Goal: Information Seeking & Learning: Find contact information

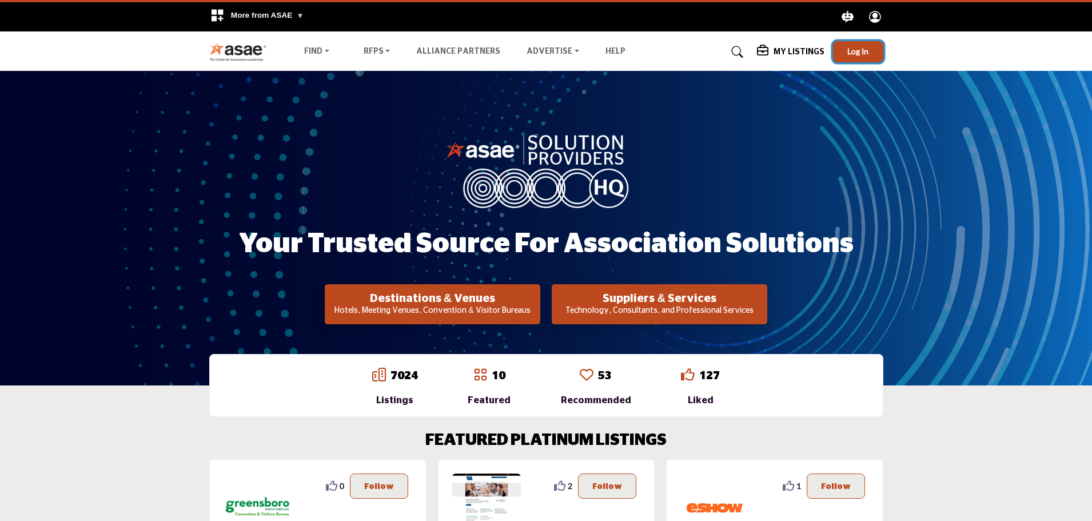
click at [857, 52] on span "Log In" at bounding box center [858, 51] width 21 height 10
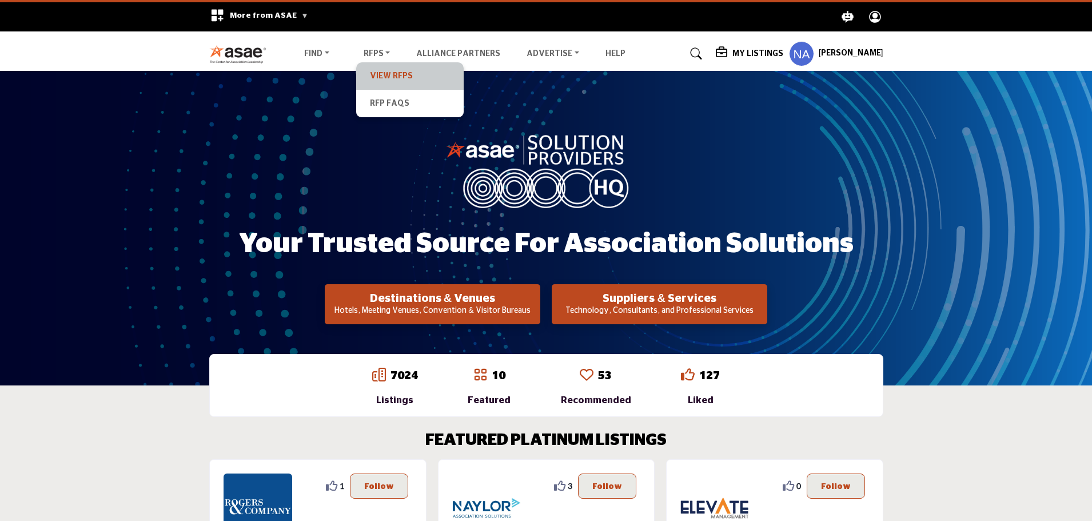
click at [384, 71] on link "View RFPs" at bounding box center [410, 76] width 96 height 16
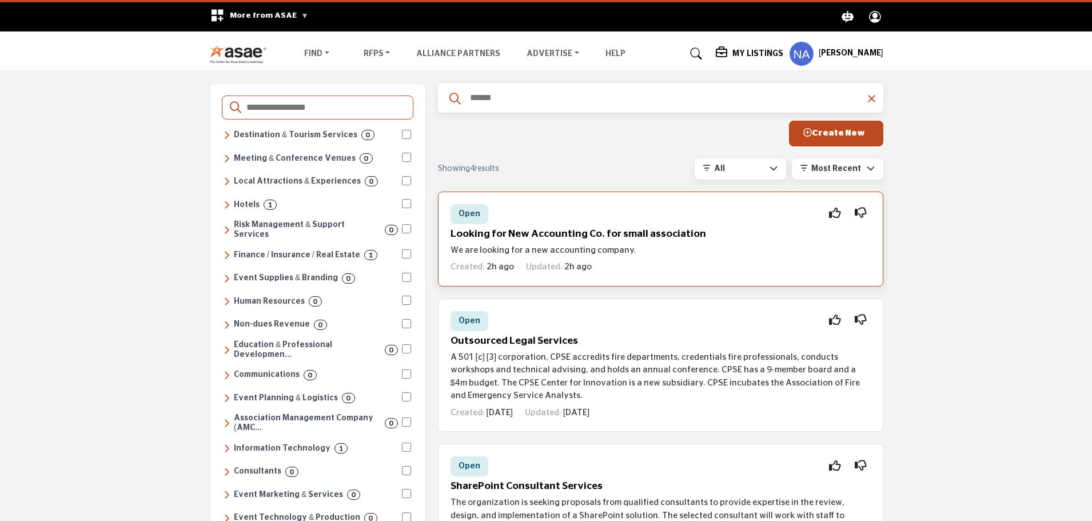
click at [561, 230] on h5 "Looking for New Accounting Co. for small association" at bounding box center [661, 234] width 420 height 12
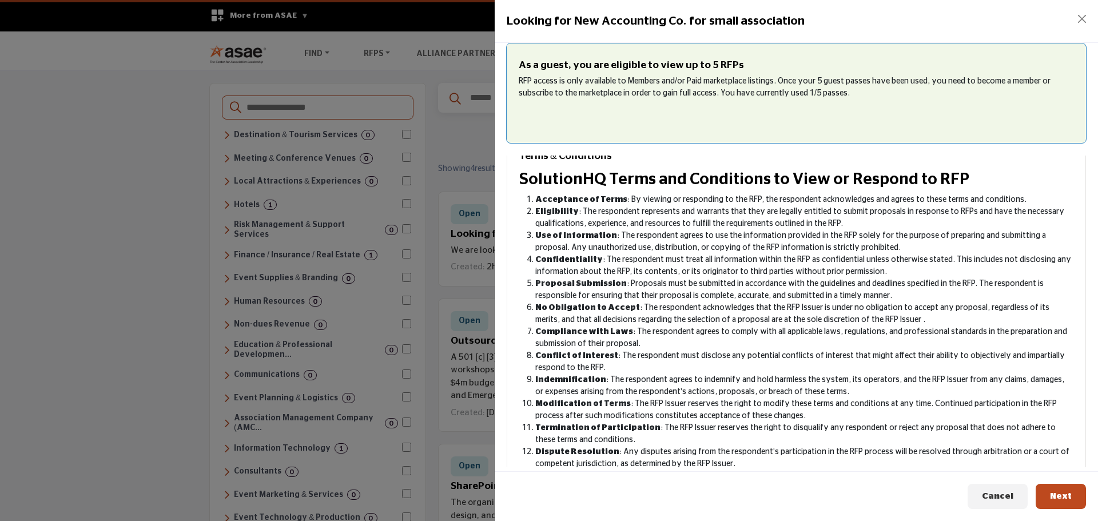
scroll to position [119, 0]
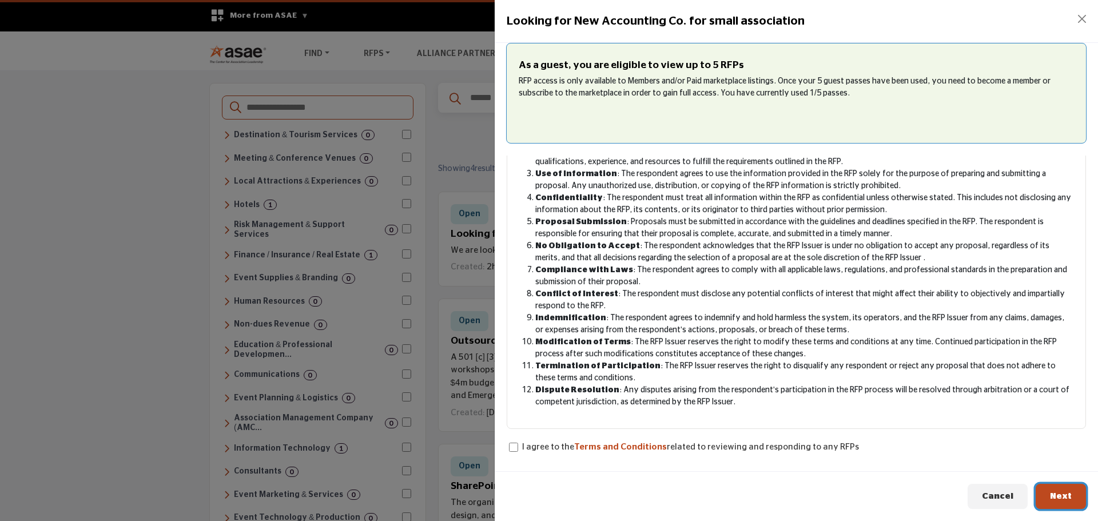
click at [1066, 496] on span "Next" at bounding box center [1061, 496] width 22 height 9
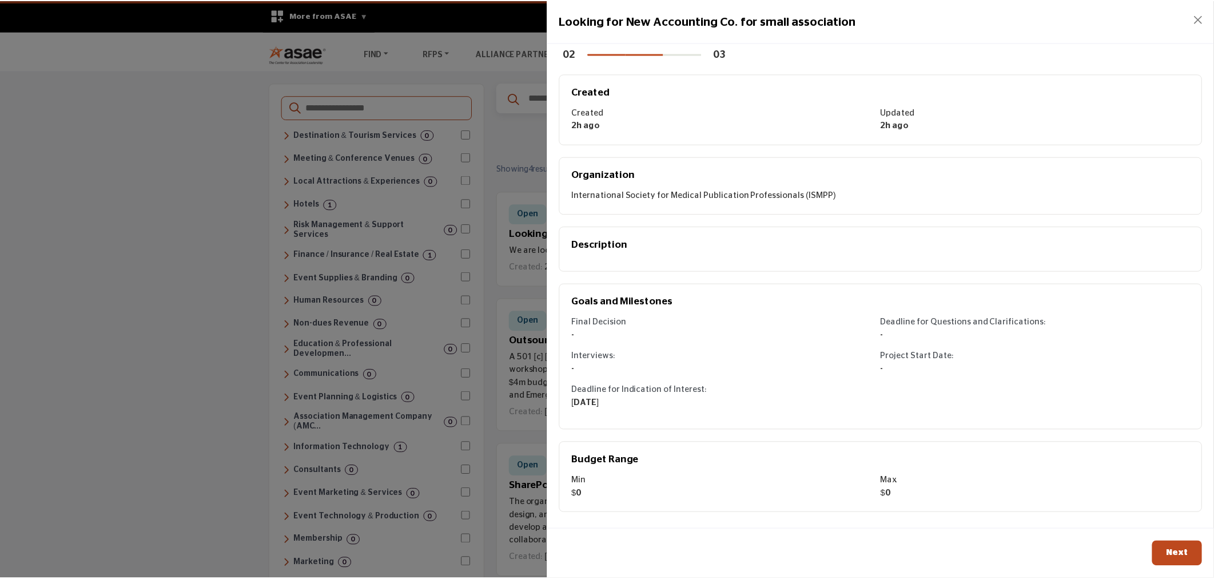
scroll to position [0, 0]
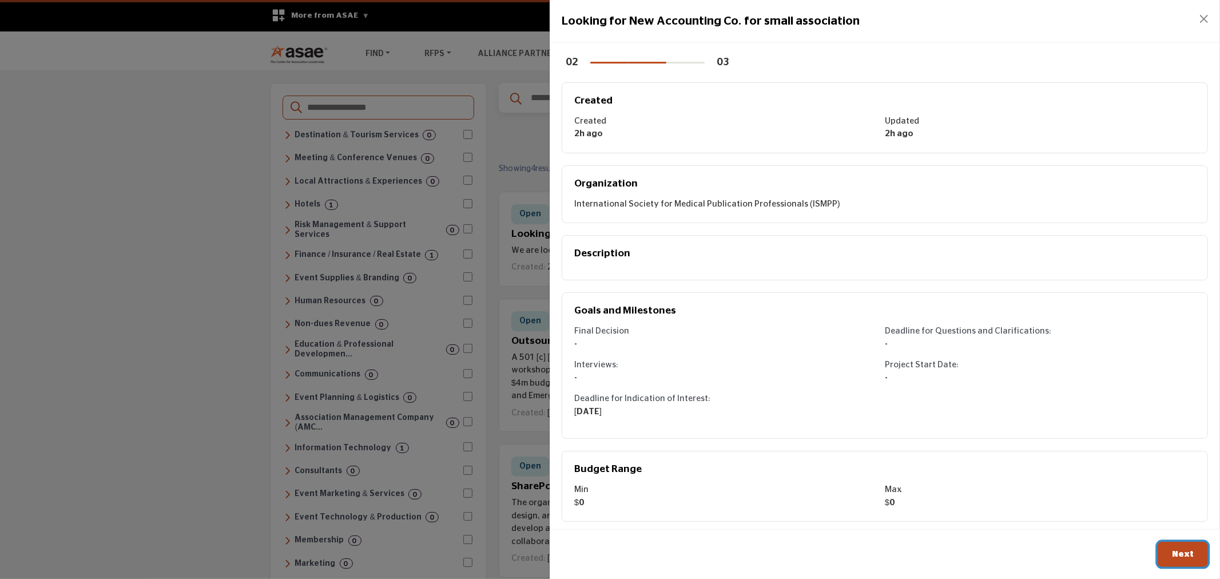
click at [1097, 520] on button "Next" at bounding box center [1183, 555] width 50 height 26
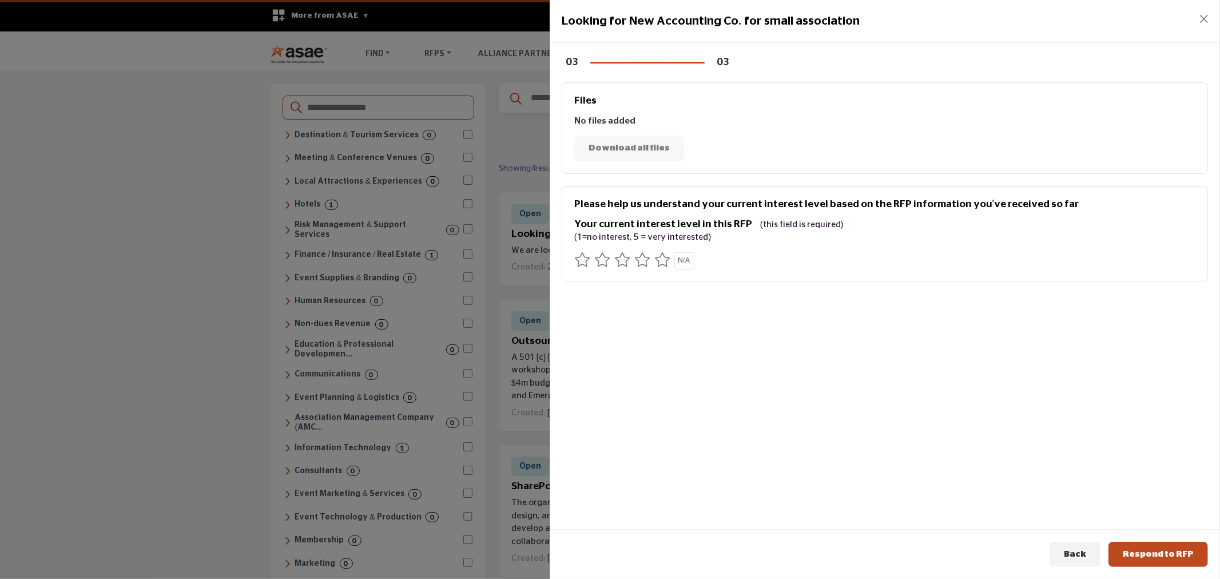
click at [858, 418] on div "03 03 Files No files added Download all files Please help us understand your cu…" at bounding box center [885, 284] width 670 height 482
click at [858, 419] on div "03 03 Files No files added Download all files Please help us understand your cu…" at bounding box center [885, 284] width 670 height 482
click at [662, 262] on icon at bounding box center [662, 259] width 16 height 14
click at [1097, 520] on span "Respond to RFP" at bounding box center [1158, 554] width 71 height 9
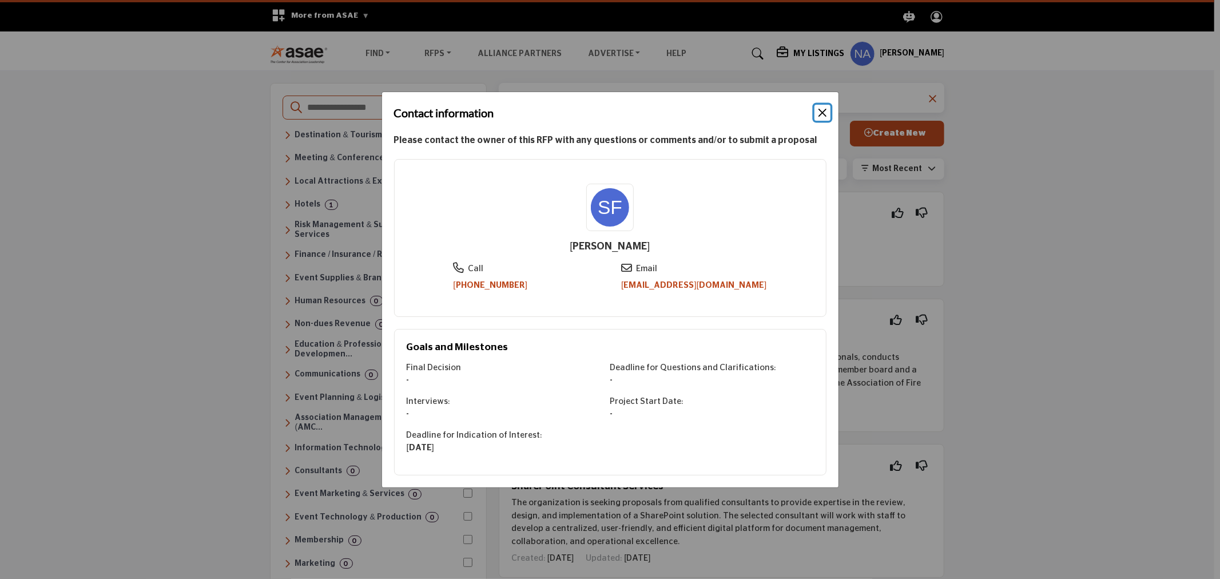
click at [824, 112] on button "Close" at bounding box center [822, 113] width 16 height 16
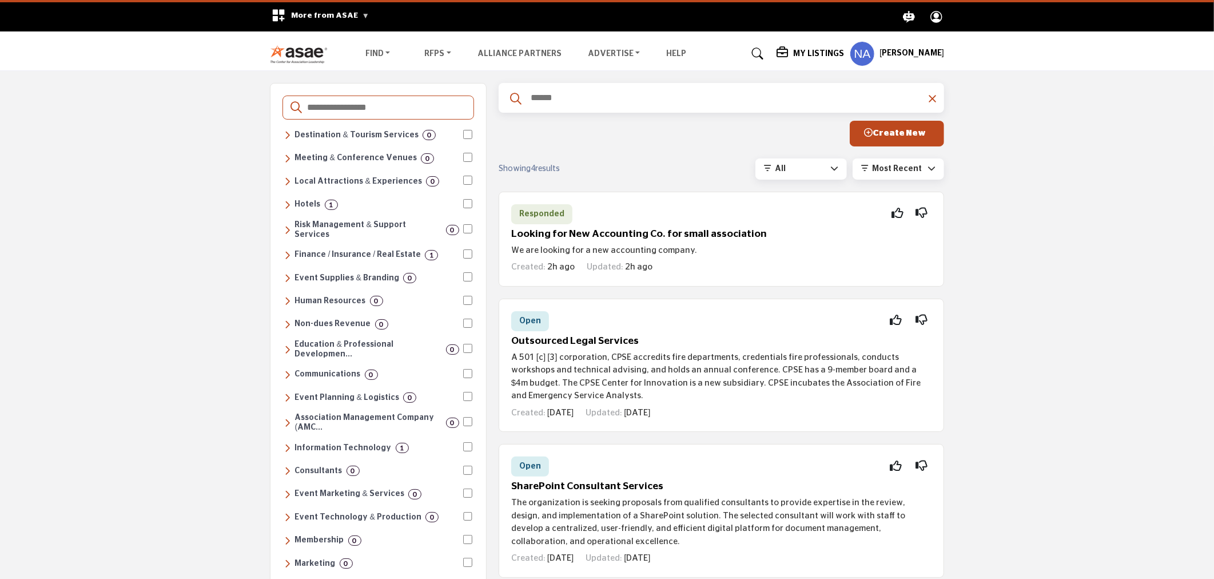
click at [1031, 241] on div "Destinations & Venues Destination & Tourism Services 0 Convention & Visitors Bu…" at bounding box center [607, 448] width 1214 height 755
click at [351, 393] on h6 "Event Planning & Logistics" at bounding box center [347, 398] width 104 height 10
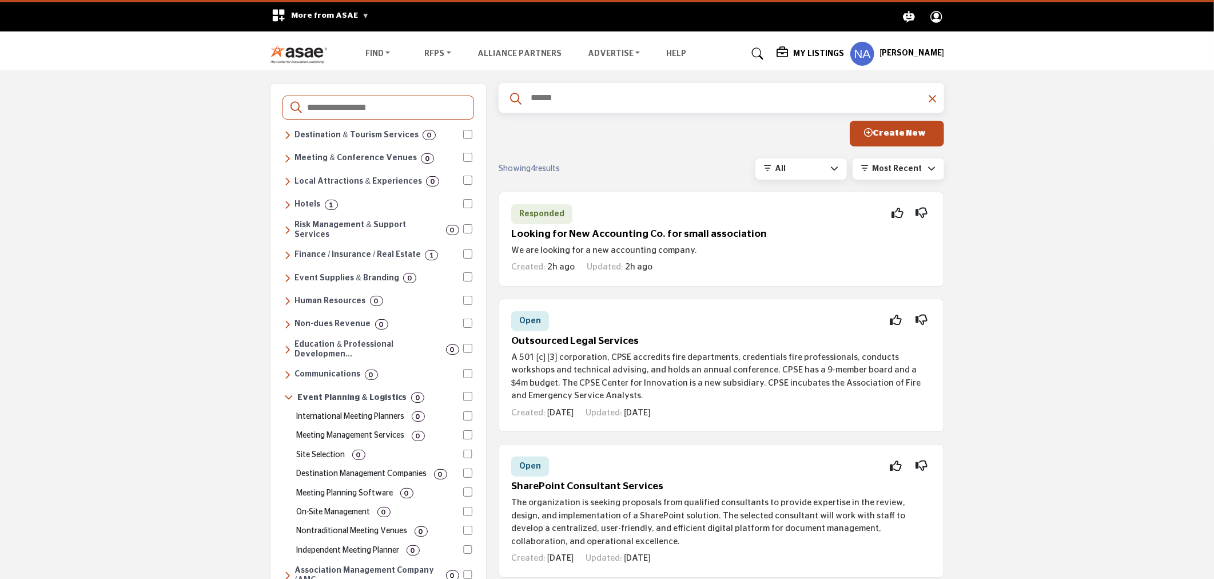
click at [317, 449] on p "Site Selection" at bounding box center [321, 455] width 49 height 12
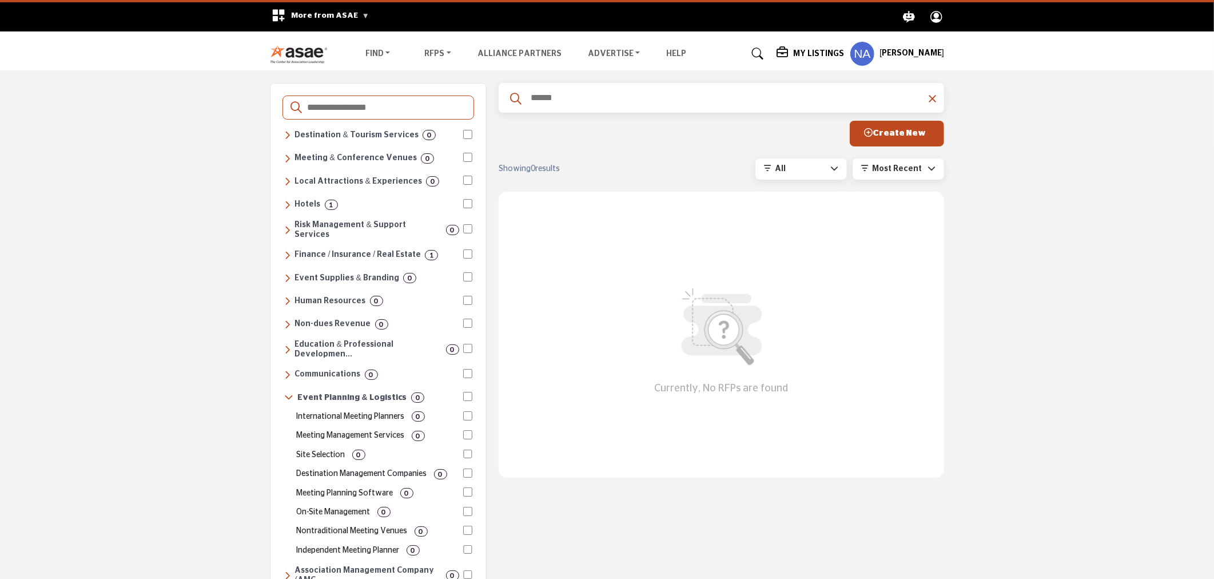
click at [886, 58] on h5 "[PERSON_NAME]" at bounding box center [912, 53] width 65 height 11
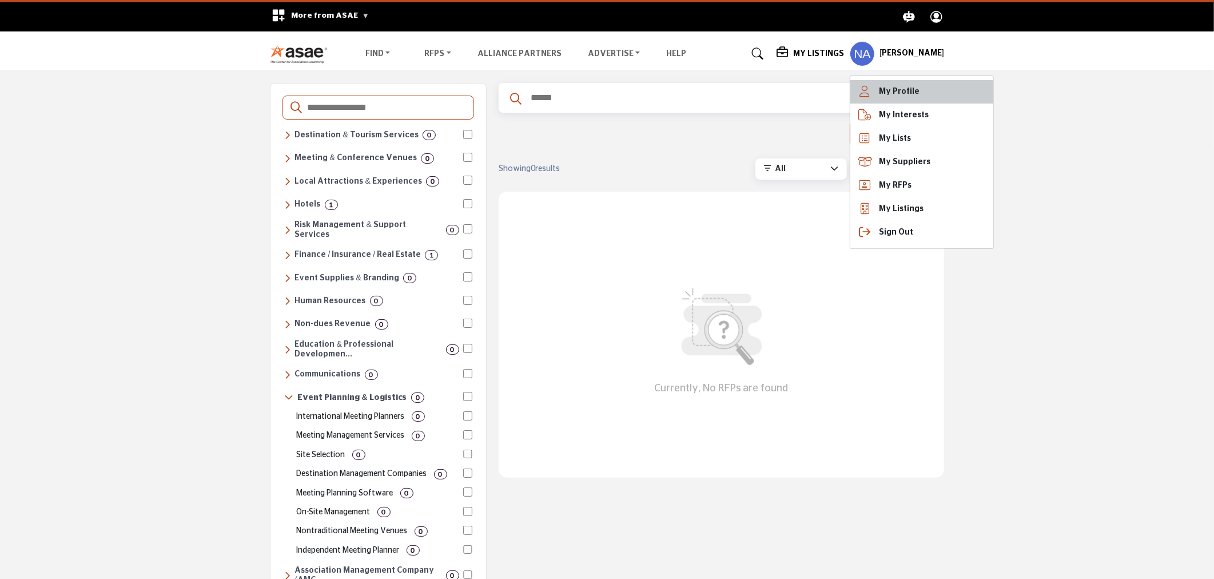
click at [885, 96] on span "My Profile" at bounding box center [899, 92] width 41 height 12
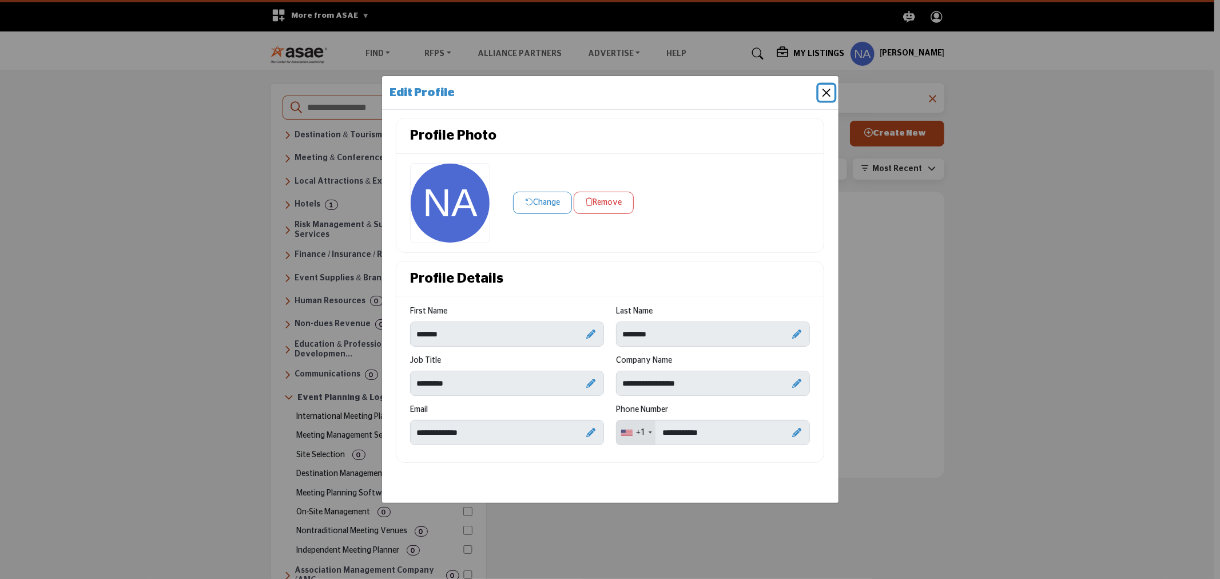
click at [832, 92] on button "Close" at bounding box center [826, 93] width 16 height 16
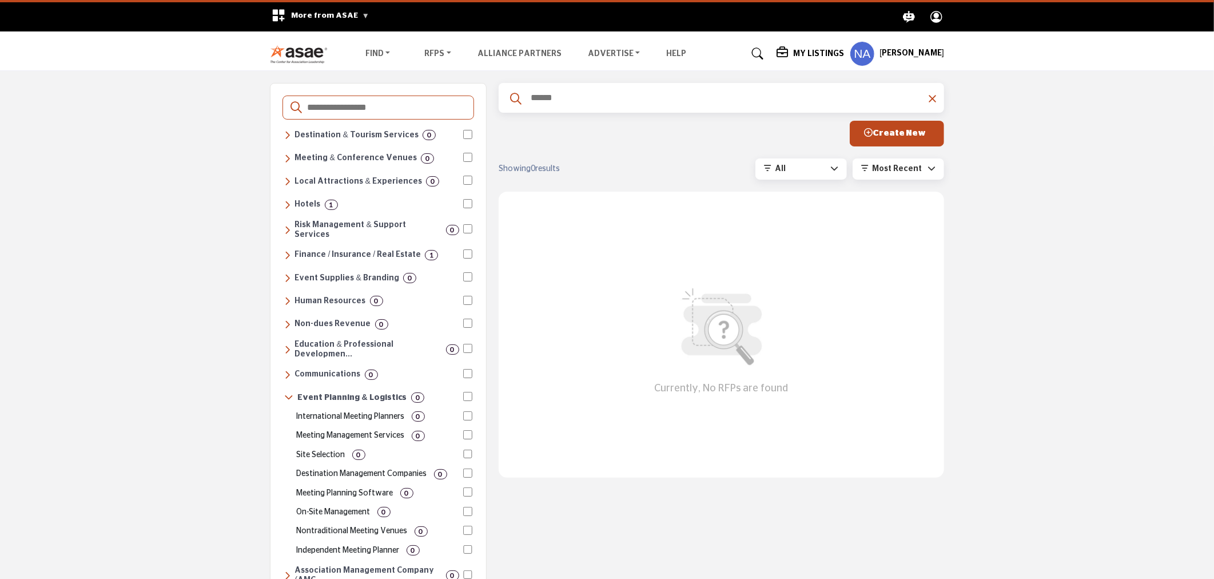
click at [1097, 328] on div "Destinations & Venues Destination & Tourism Services 0 Convention & Visitors Bu…" at bounding box center [607, 525] width 1214 height 908
click at [908, 50] on h5 "[PERSON_NAME]" at bounding box center [912, 53] width 65 height 11
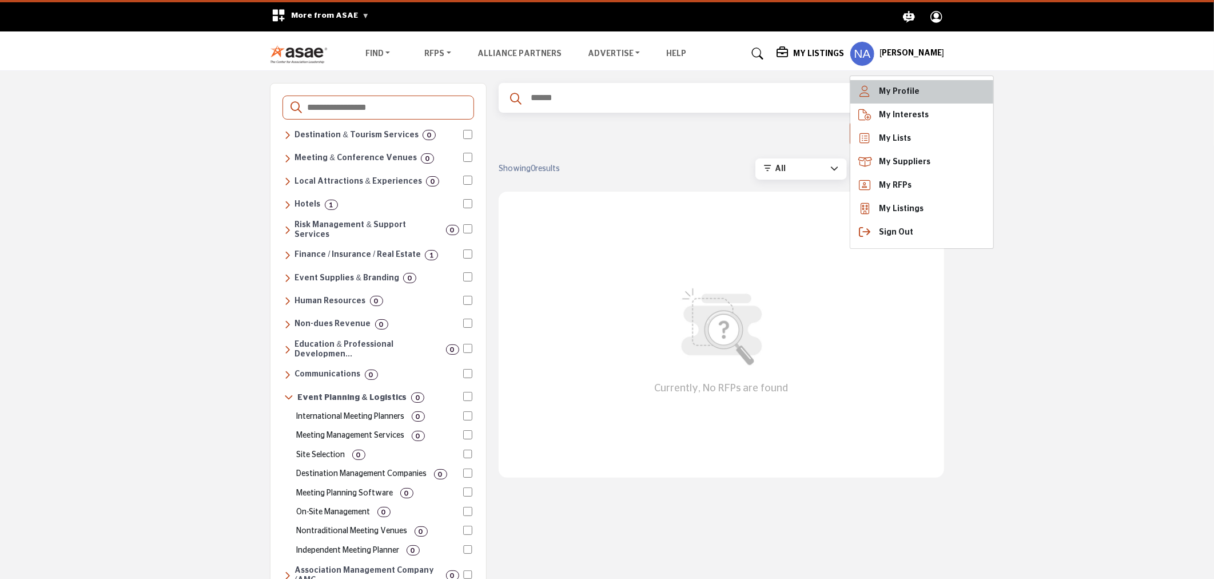
click at [908, 85] on link "My Profile" at bounding box center [921, 91] width 143 height 23
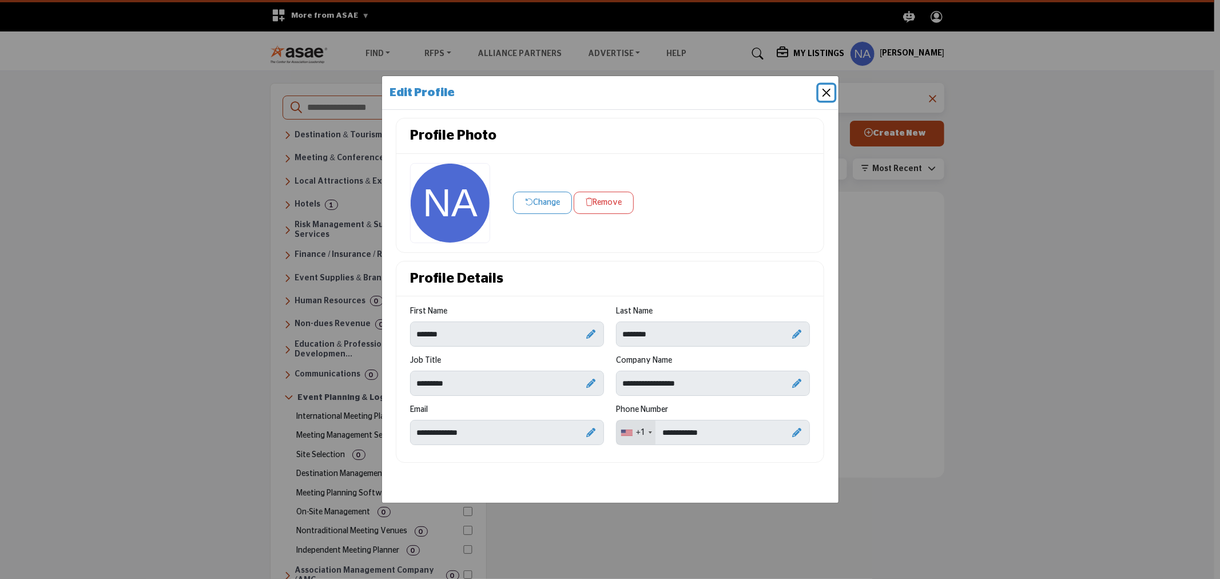
click at [822, 89] on button "Close" at bounding box center [826, 93] width 16 height 16
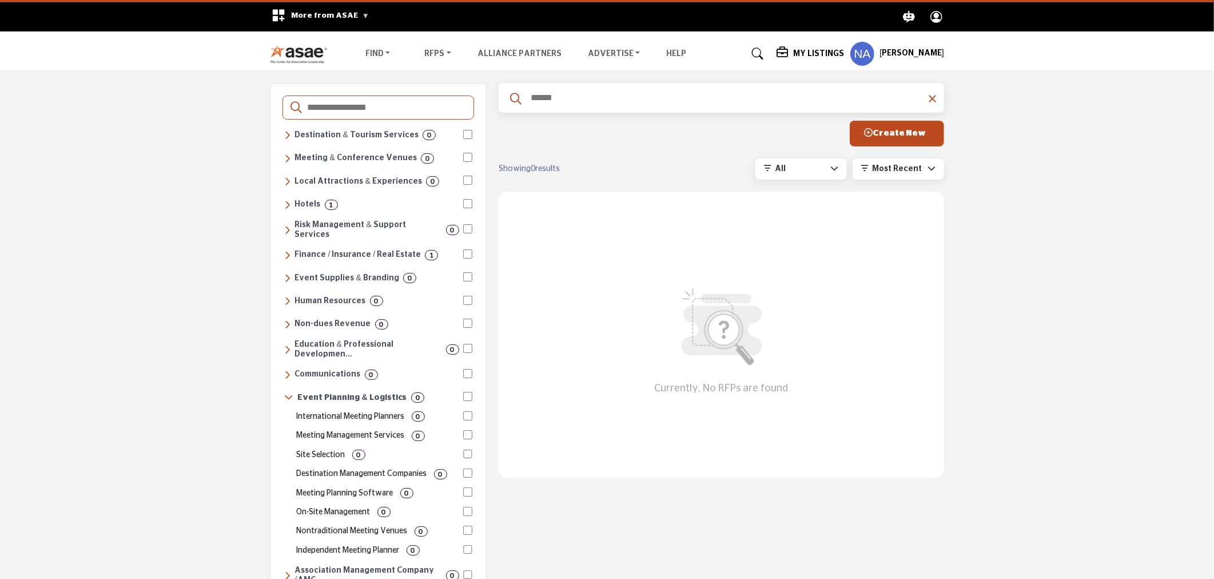
click at [1012, 221] on div "Destinations & Venues Destination & Tourism Services 0 Convention & Visitors Bu…" at bounding box center [607, 525] width 1214 height 908
click at [851, 50] on profile-featured-e5cdab80-46f8-49ec-a8a4-7348e5cdf7ed "Show hide supplier dropdown" at bounding box center [862, 53] width 25 height 25
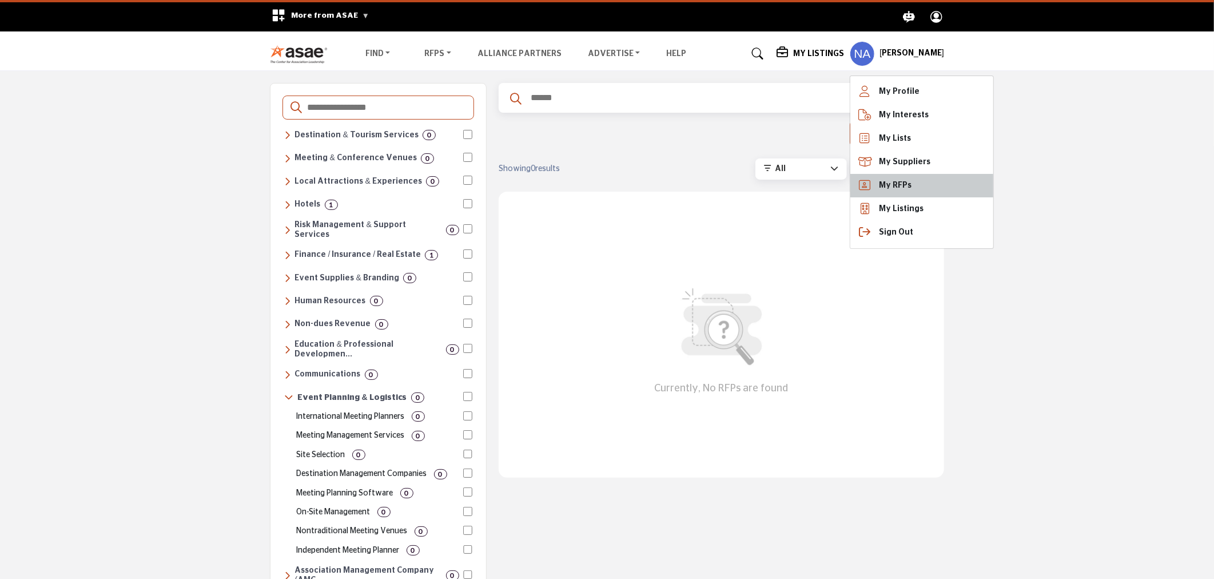
click at [889, 181] on span "My RFPs" at bounding box center [895, 186] width 33 height 12
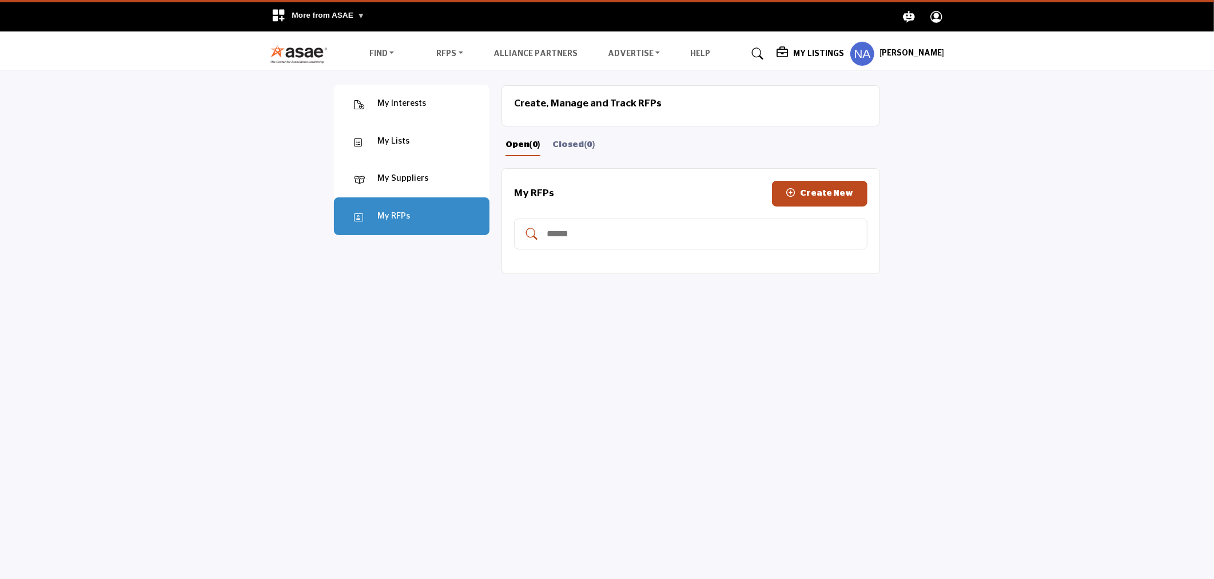
click at [1094, 94] on section "My Interests My Interests My Lists" at bounding box center [607, 360] width 1214 height 579
click at [889, 53] on h5 "[PERSON_NAME]" at bounding box center [912, 53] width 65 height 11
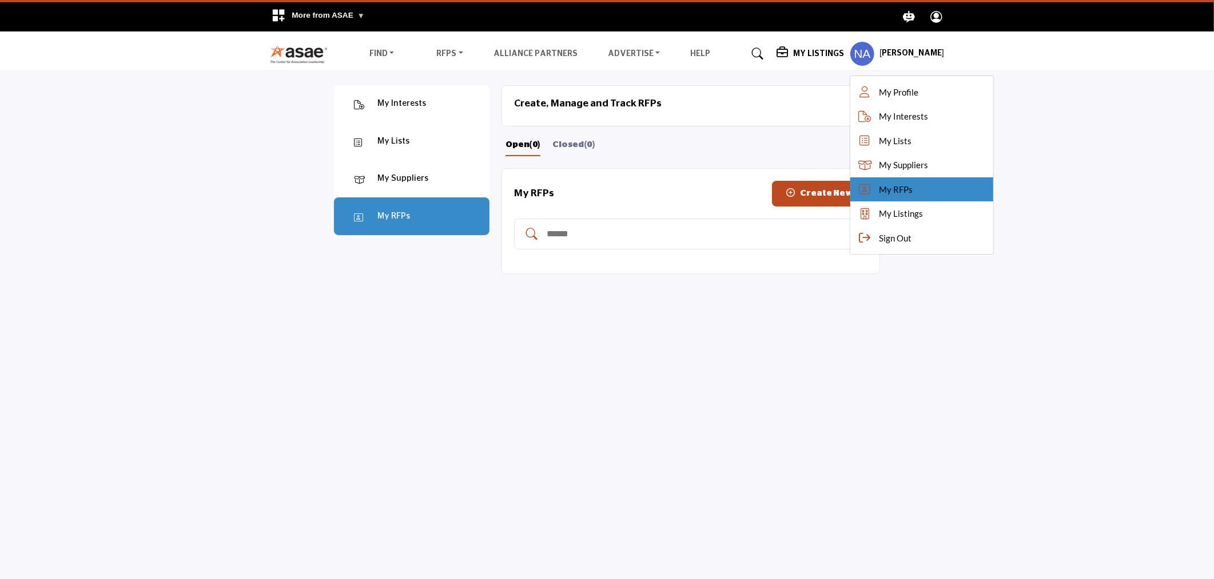
click at [878, 197] on link "My RFPs" at bounding box center [921, 189] width 143 height 25
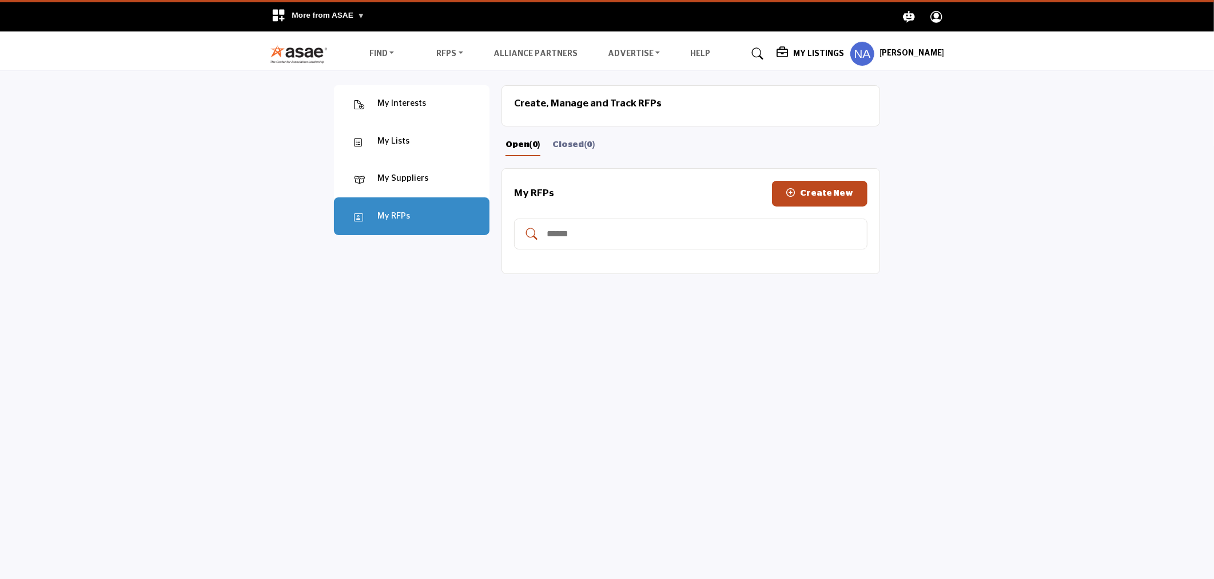
click at [0, 0] on div at bounding box center [0, 0] width 0 height 0
click at [797, 47] on div "My Listings" at bounding box center [810, 54] width 67 height 14
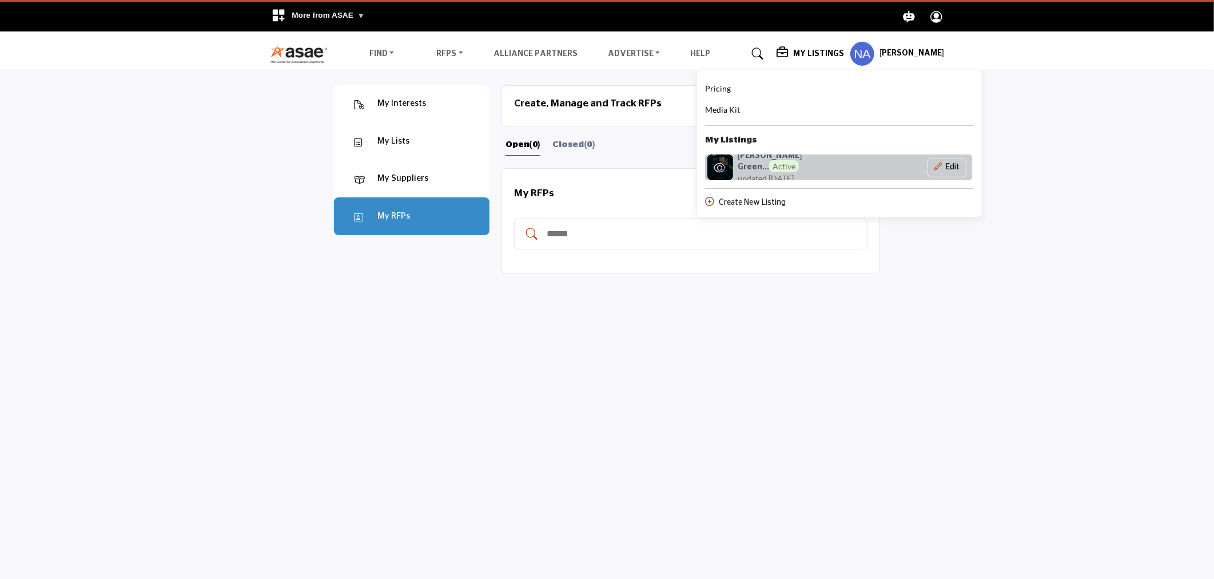
click at [789, 161] on h6 "Thompson Green... Active" at bounding box center [791, 162] width 106 height 22
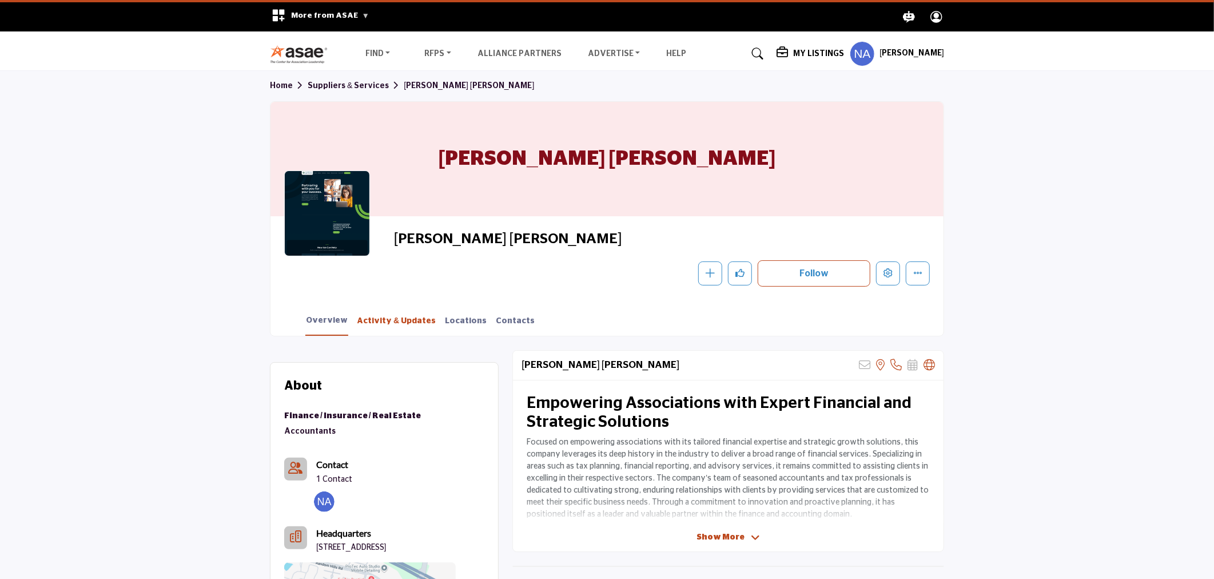
click at [379, 324] on link "Activity & Updates" at bounding box center [396, 325] width 80 height 20
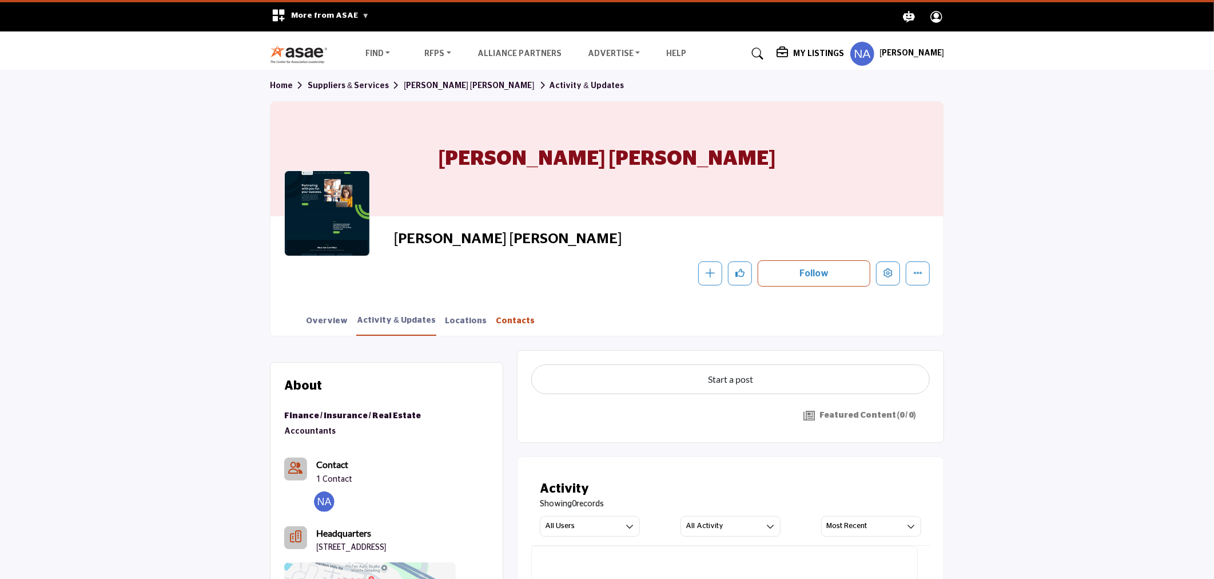
click at [507, 323] on link "Contacts" at bounding box center [515, 325] width 40 height 20
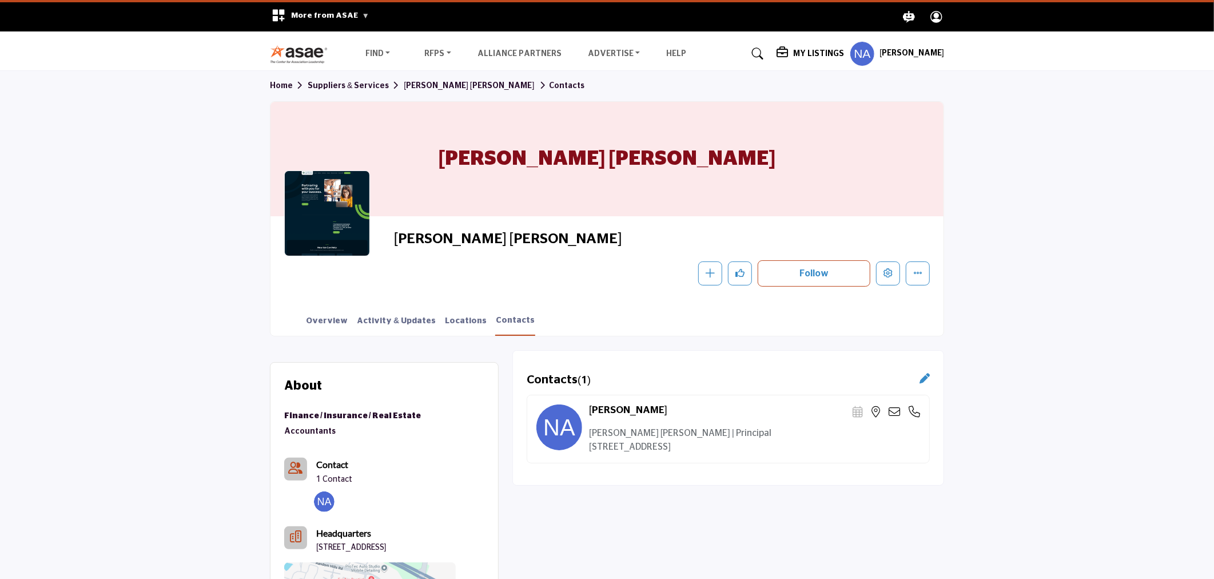
click at [850, 47] on profile-featured-e5cdab80-46f8-49ec-a8a4-7348e5cdf7ed "Show hide supplier dropdown" at bounding box center [862, 53] width 25 height 25
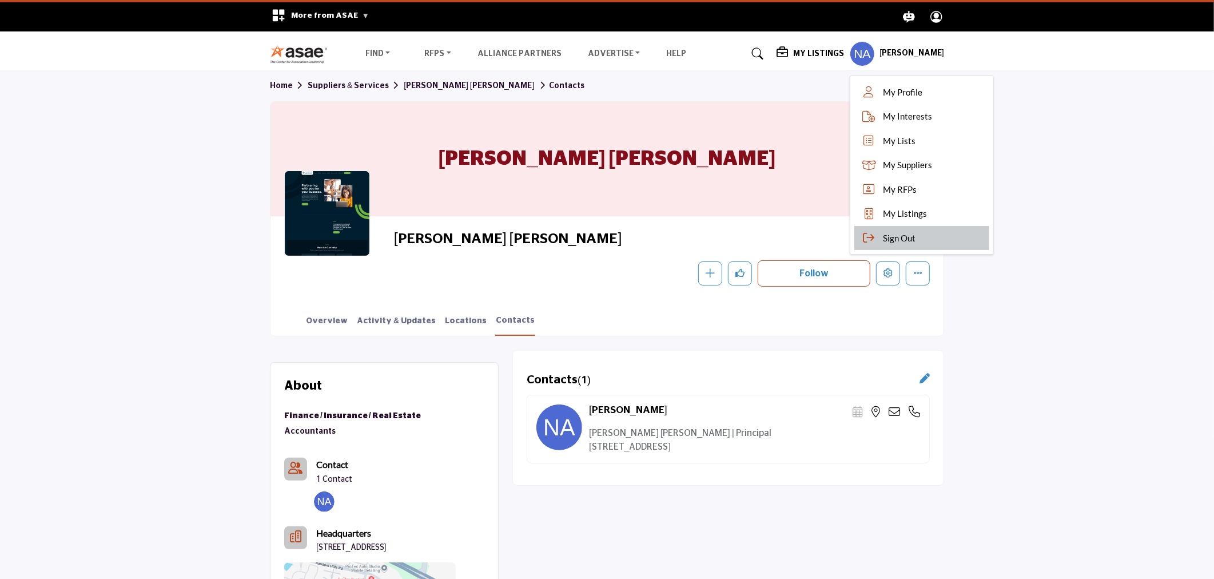
click at [866, 242] on icon at bounding box center [868, 237] width 17 height 11
